Goal: Communication & Community: Answer question/provide support

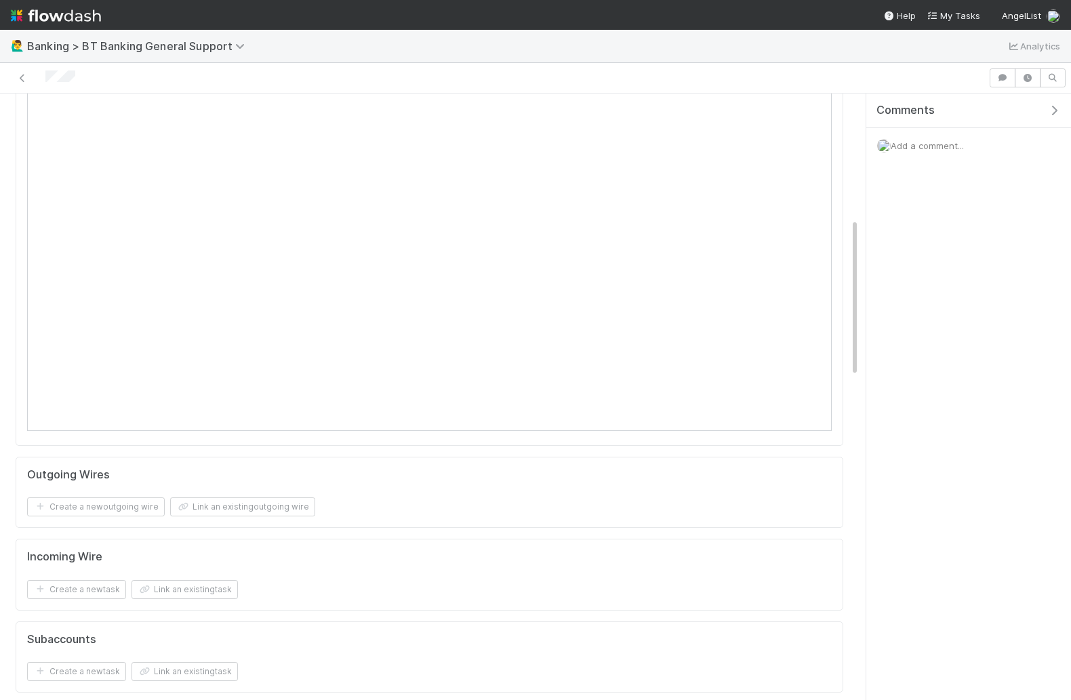
scroll to position [566, 0]
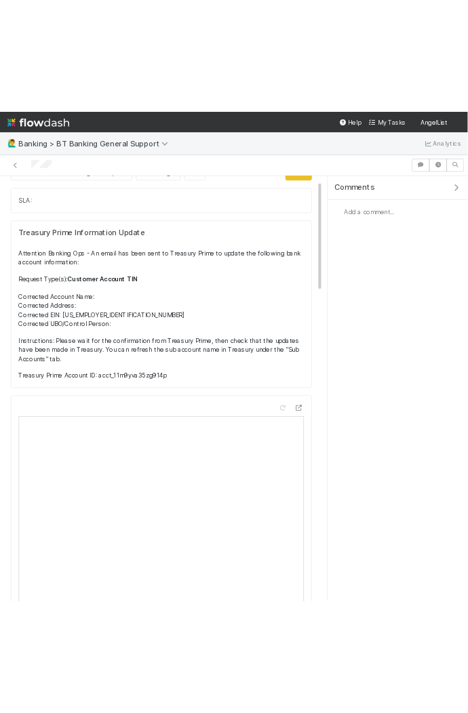
scroll to position [31, 0]
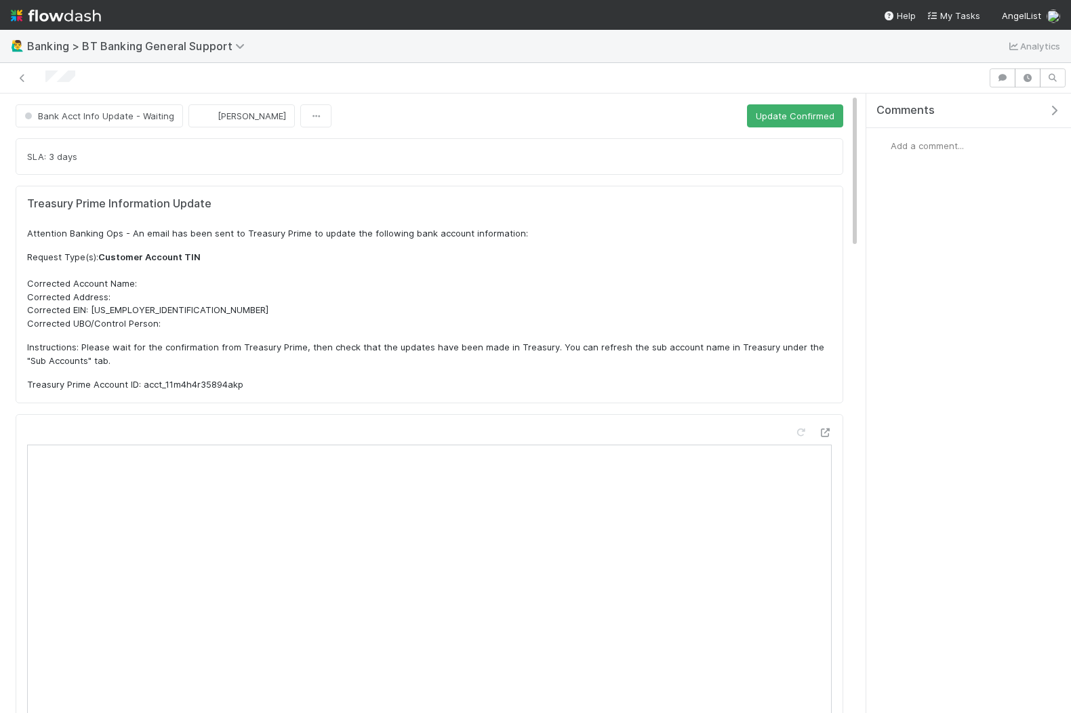
click at [900, 142] on span "Add a comment..." at bounding box center [926, 145] width 73 height 11
click at [930, 143] on span "Add a comment..." at bounding box center [926, 145] width 73 height 11
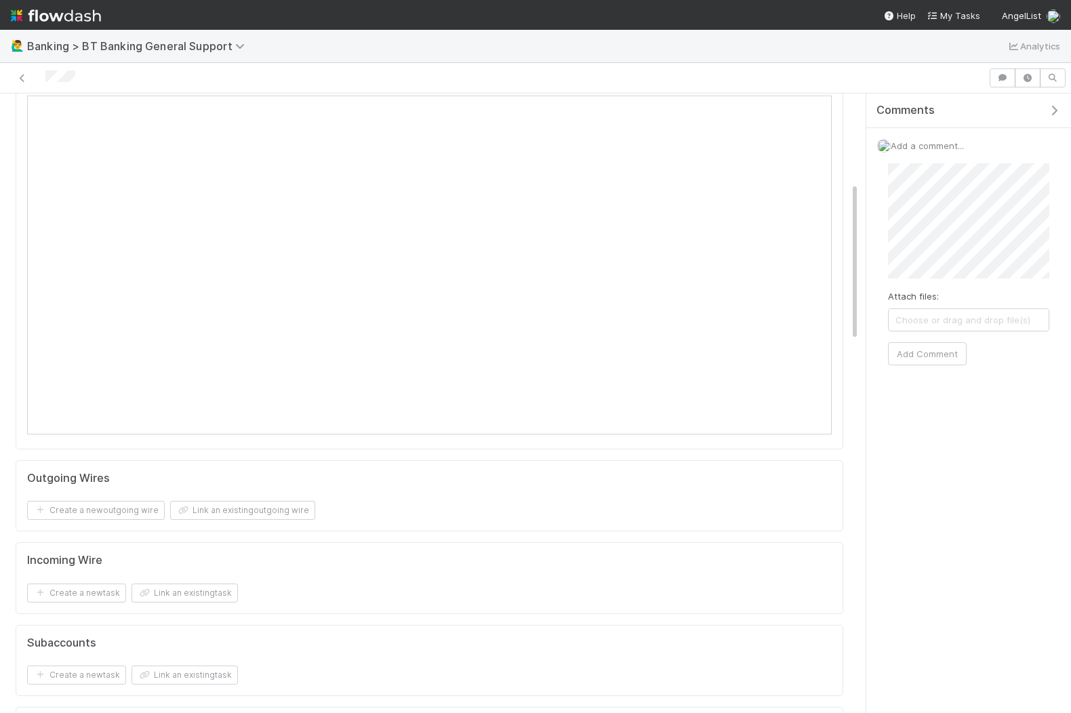
scroll to position [266, 0]
click at [930, 339] on div "Attach files: Choose or drag and drop file(s) Add Comment" at bounding box center [968, 264] width 161 height 203
click at [930, 349] on button "Add Comment" at bounding box center [927, 353] width 79 height 23
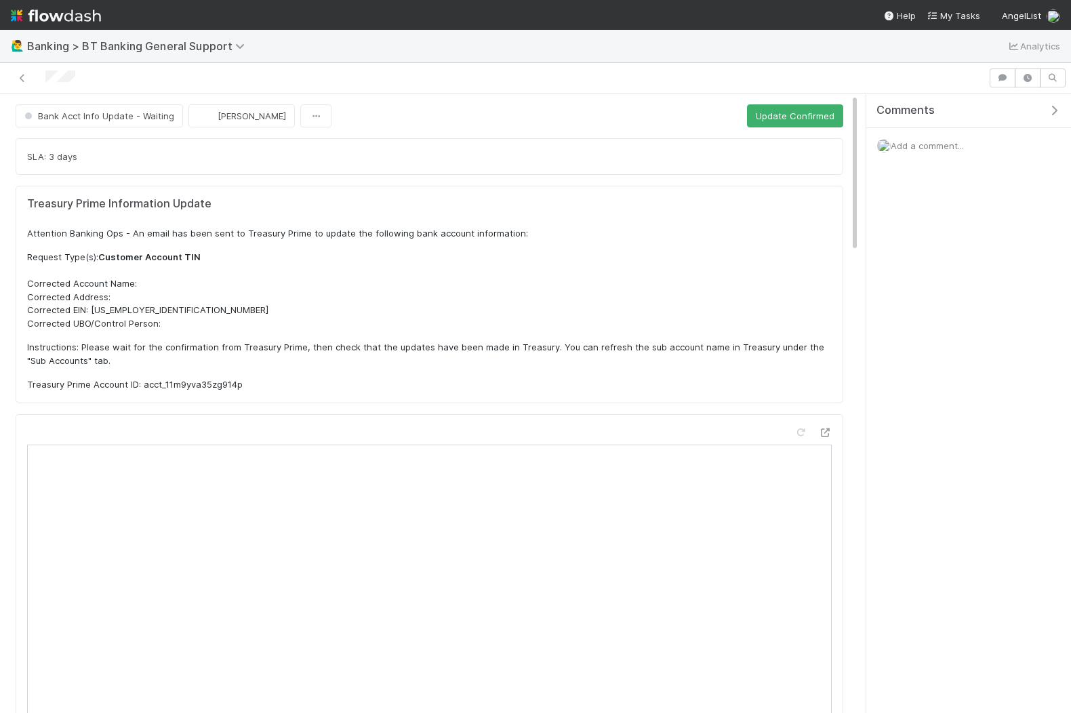
click at [937, 142] on span "Add a comment..." at bounding box center [926, 145] width 73 height 11
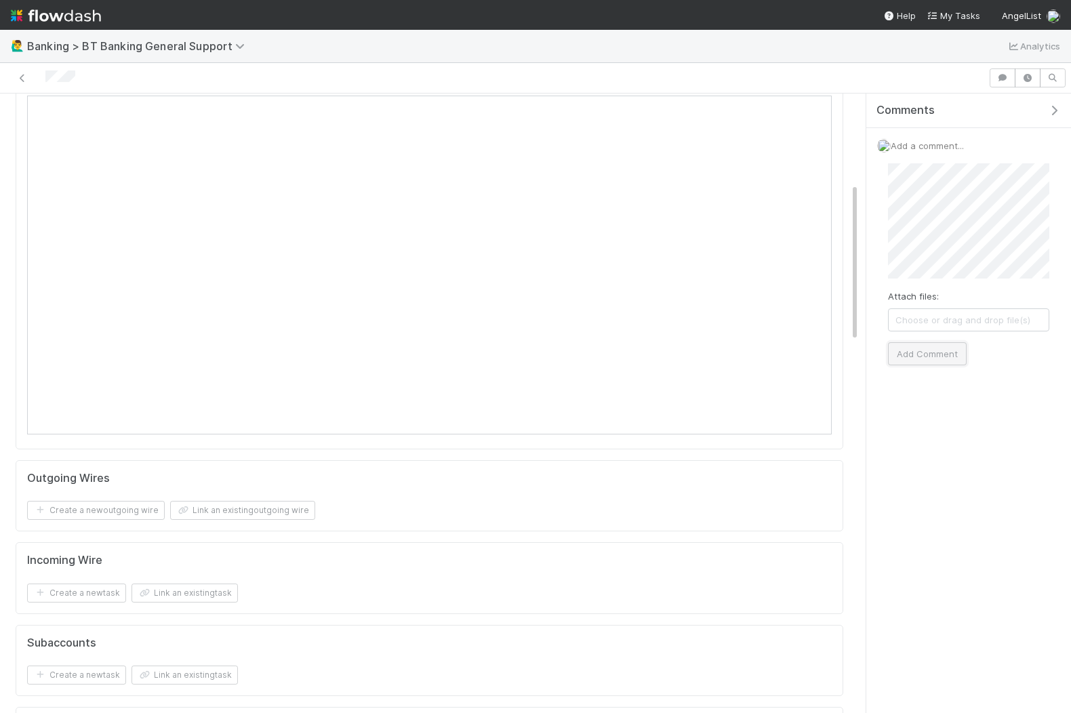
click at [922, 348] on button "Add Comment" at bounding box center [927, 353] width 79 height 23
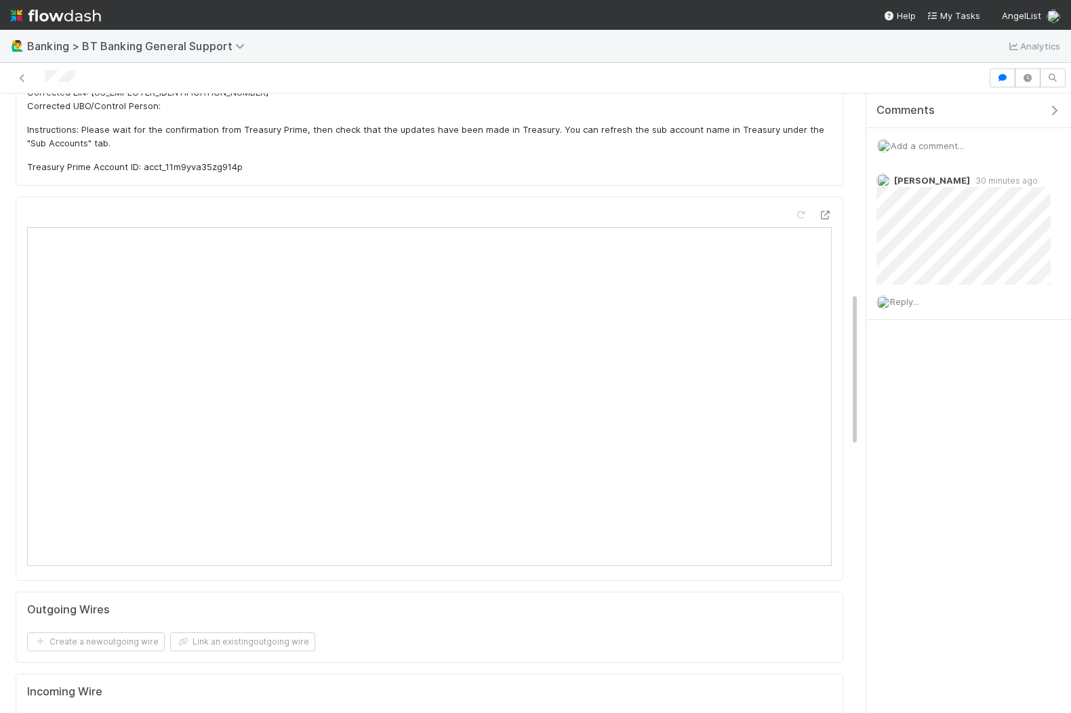
scroll to position [0, 0]
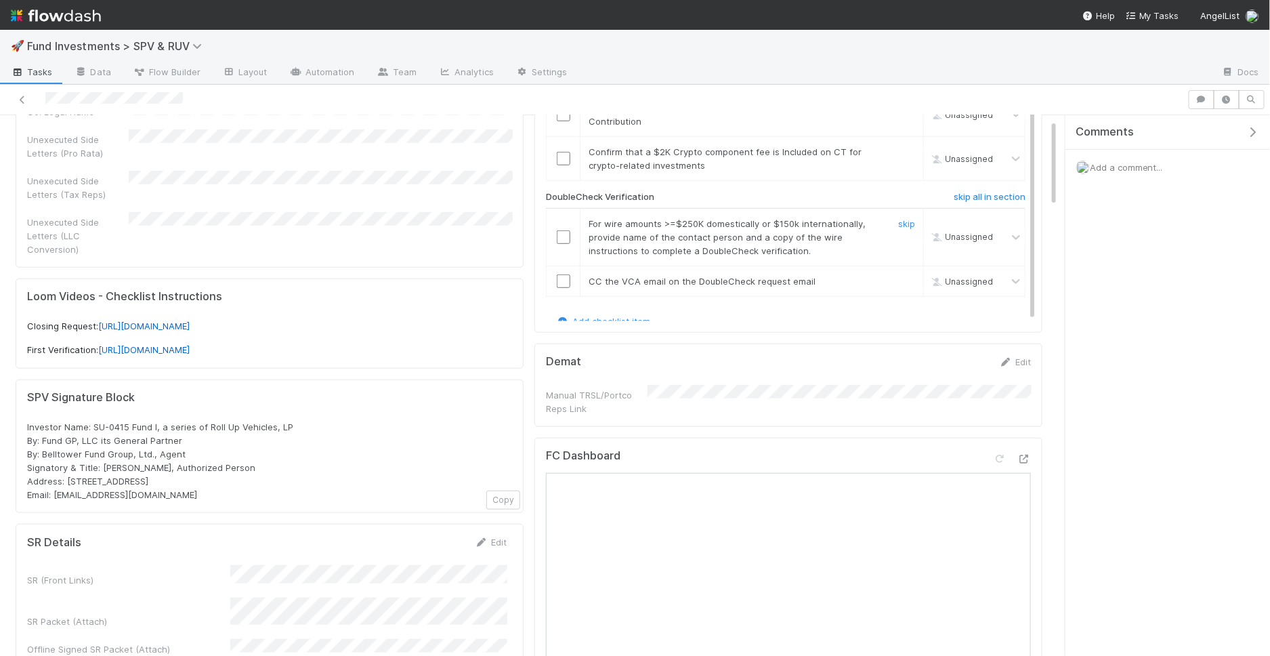
scroll to position [459, 0]
